Goal: Check status: Check status

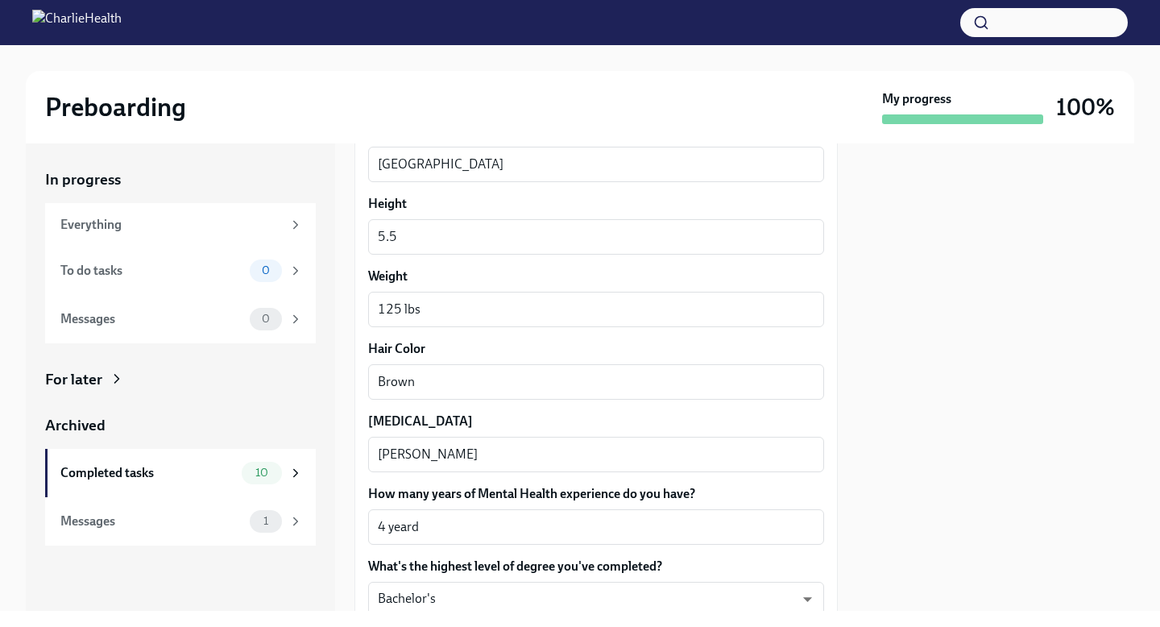
scroll to position [1458, 0]
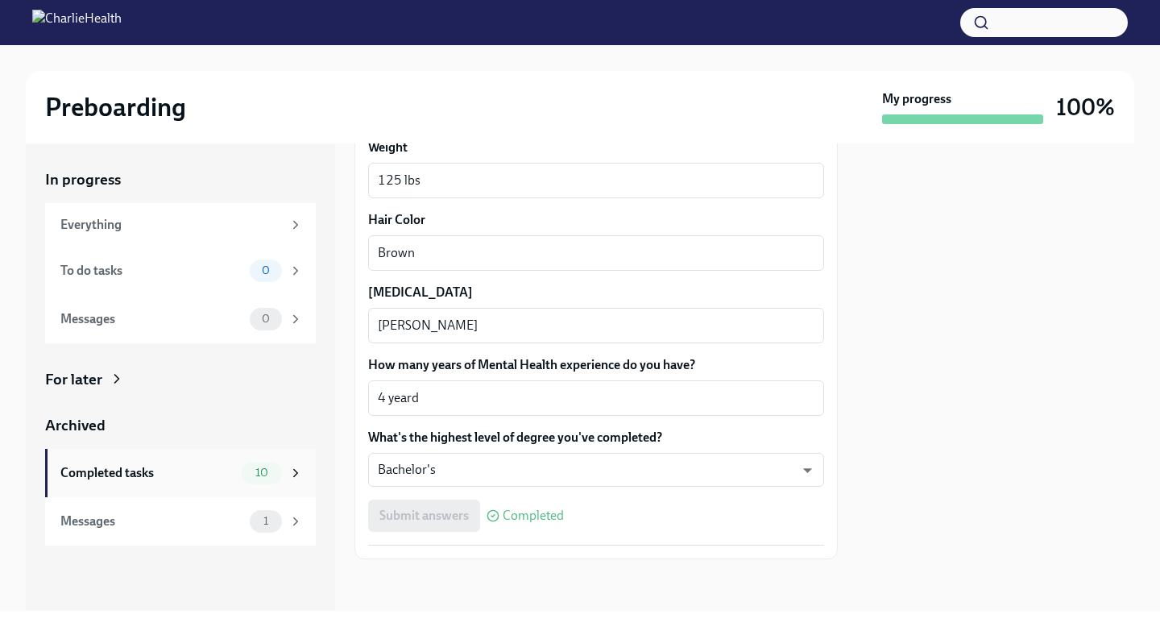
click at [218, 474] on div "Completed tasks" at bounding box center [147, 473] width 175 height 18
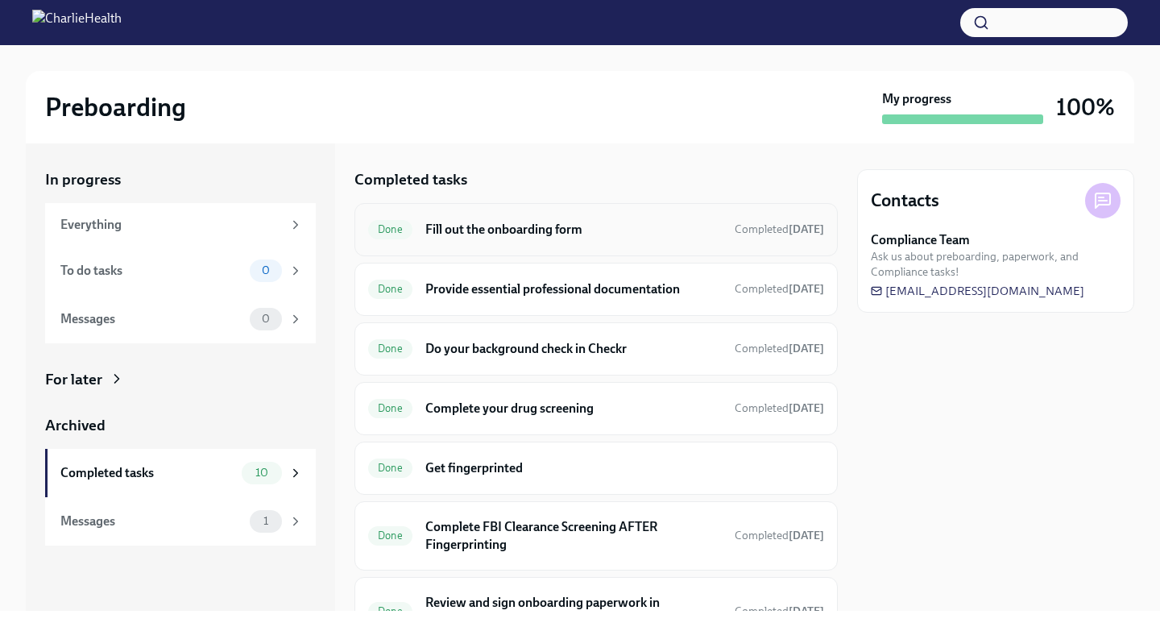
click at [514, 219] on div "Done Fill out the onboarding form Completed [DATE]" at bounding box center [596, 230] width 456 height 26
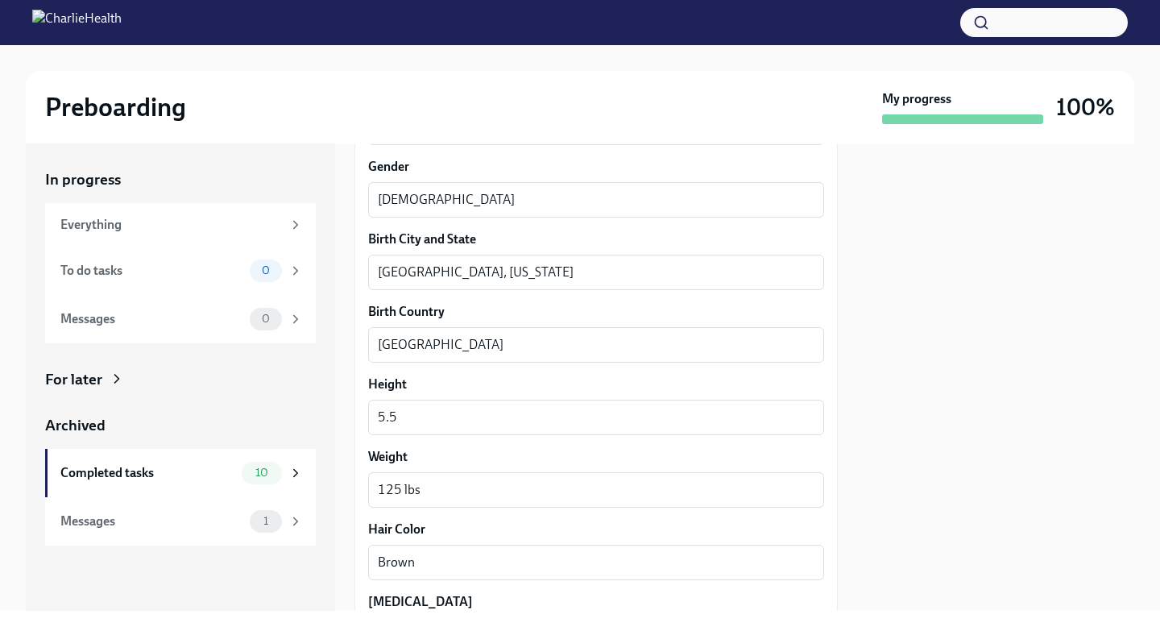
scroll to position [1239, 0]
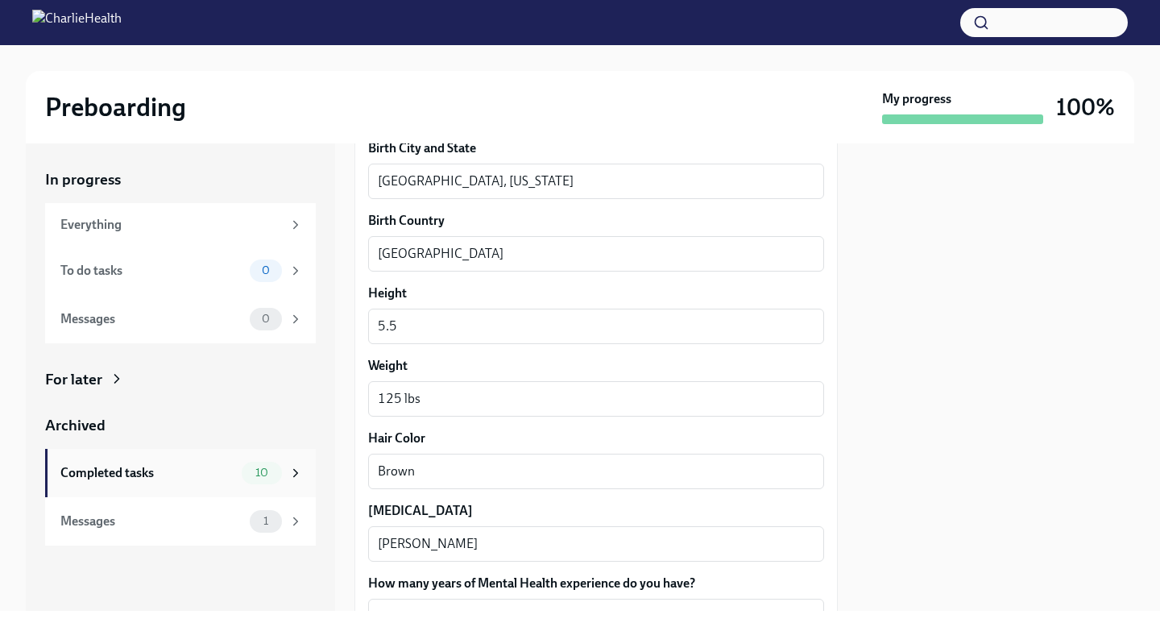
click at [272, 474] on span "10" at bounding box center [262, 473] width 32 height 12
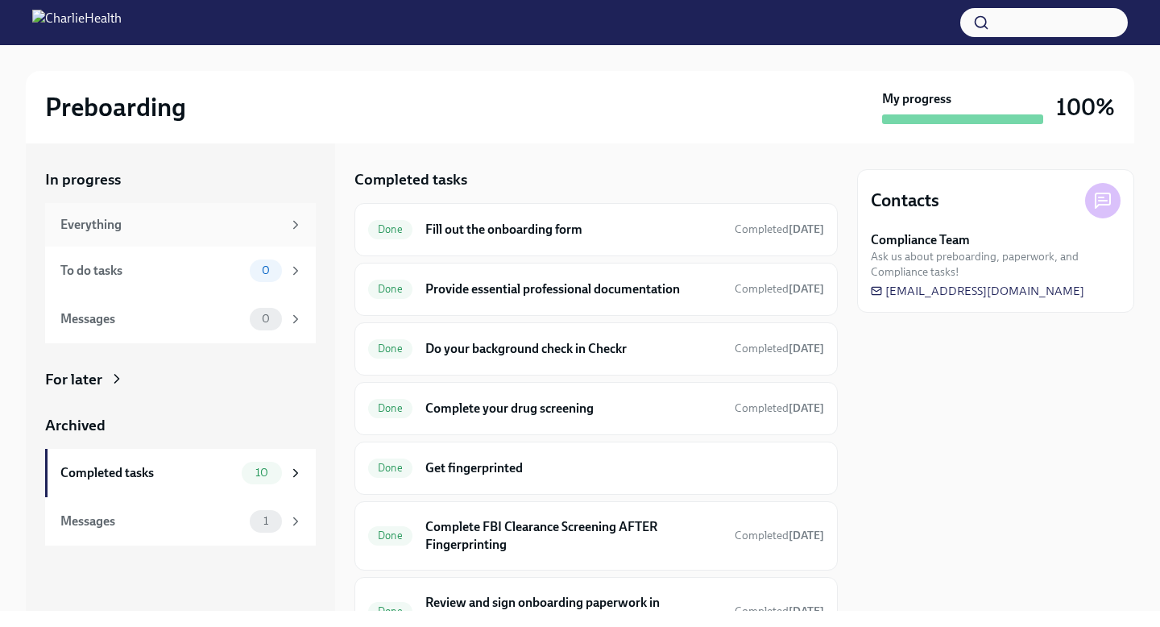
click at [228, 222] on div "Everything" at bounding box center [171, 225] width 222 height 18
